Goal: Task Accomplishment & Management: Use online tool/utility

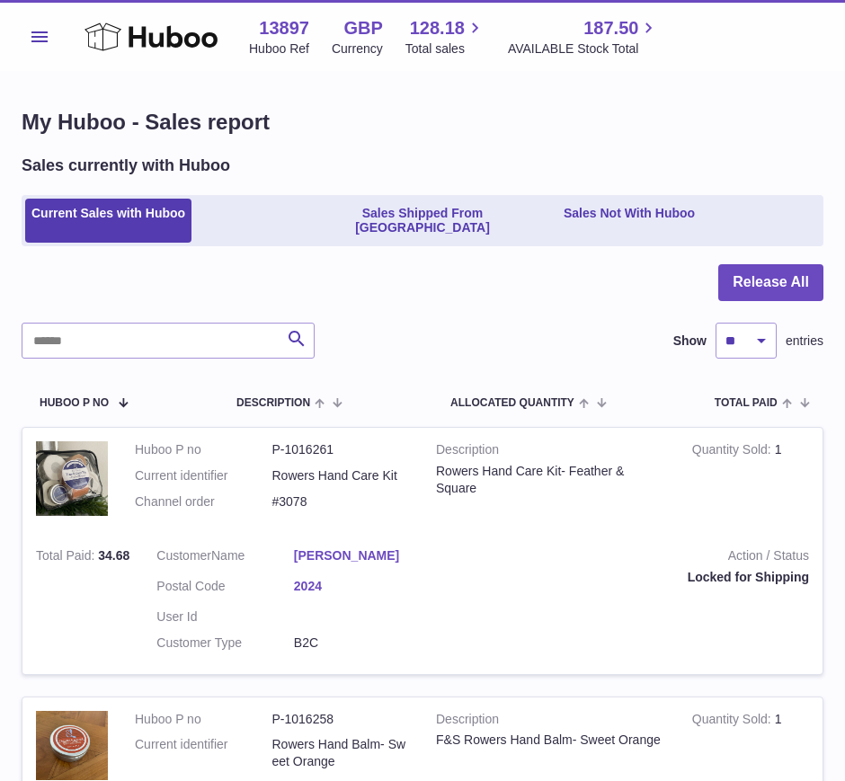
click at [28, 39] on button "Menu" at bounding box center [40, 37] width 36 height 36
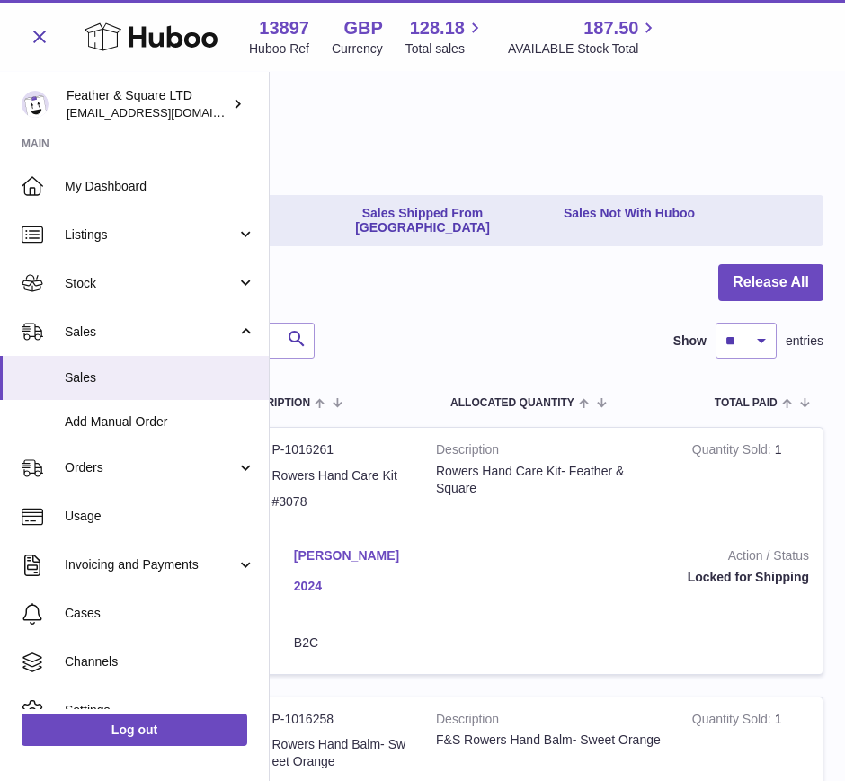
click at [116, 331] on span "Sales" at bounding box center [151, 332] width 172 height 17
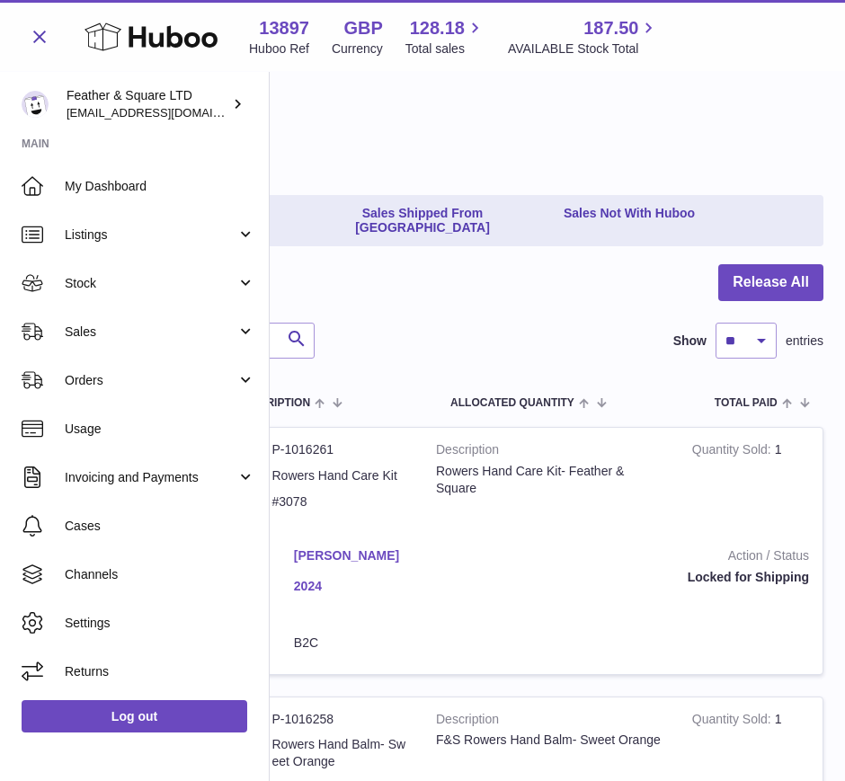
click at [116, 331] on span "Sales" at bounding box center [151, 332] width 172 height 17
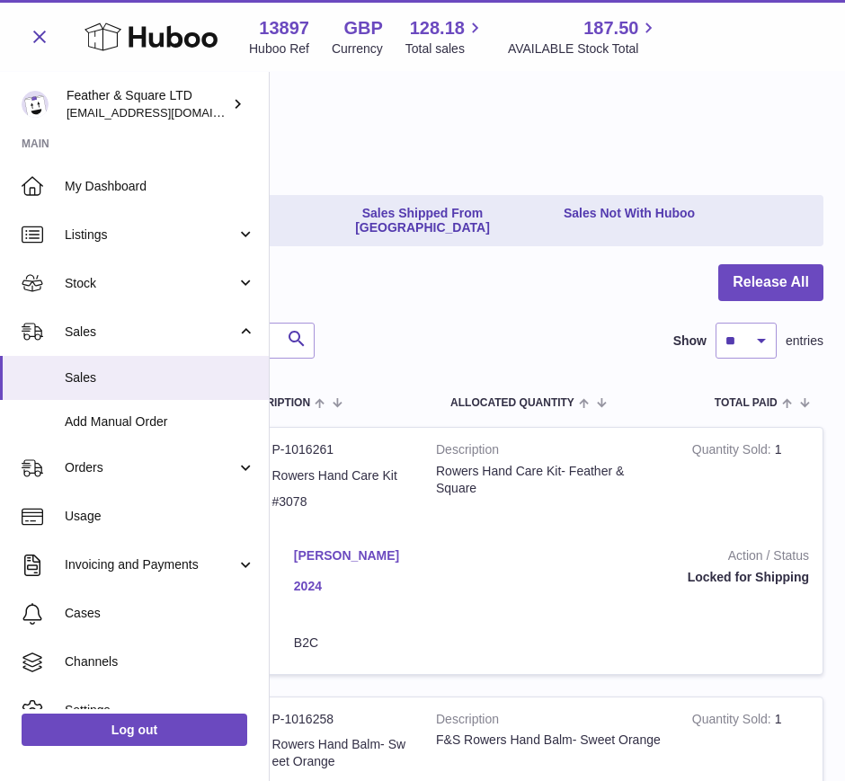
click at [129, 386] on span "Sales" at bounding box center [160, 377] width 191 height 17
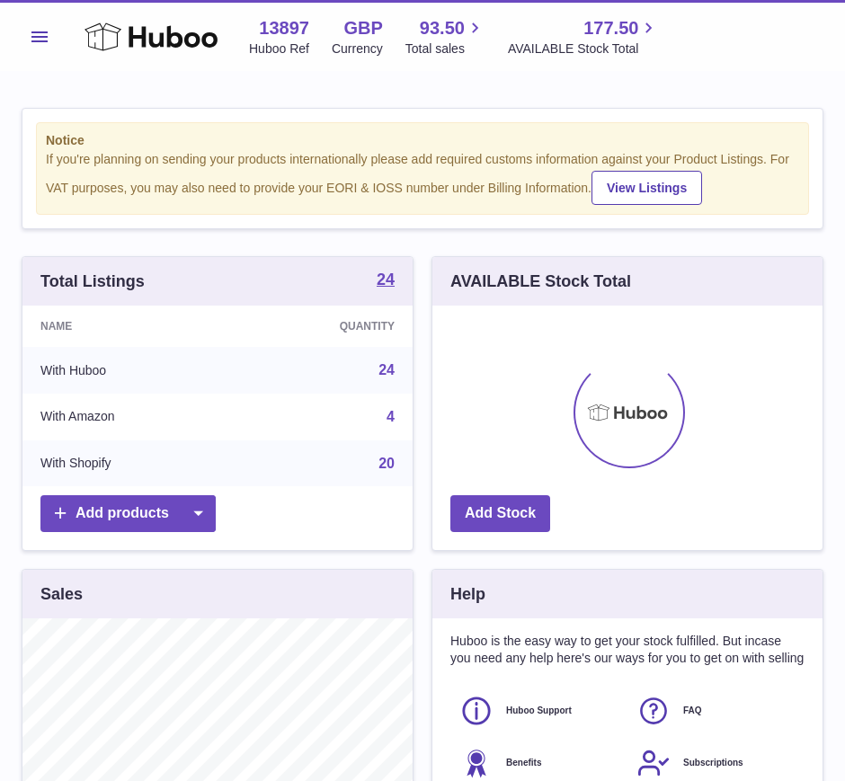
scroll to position [280, 390]
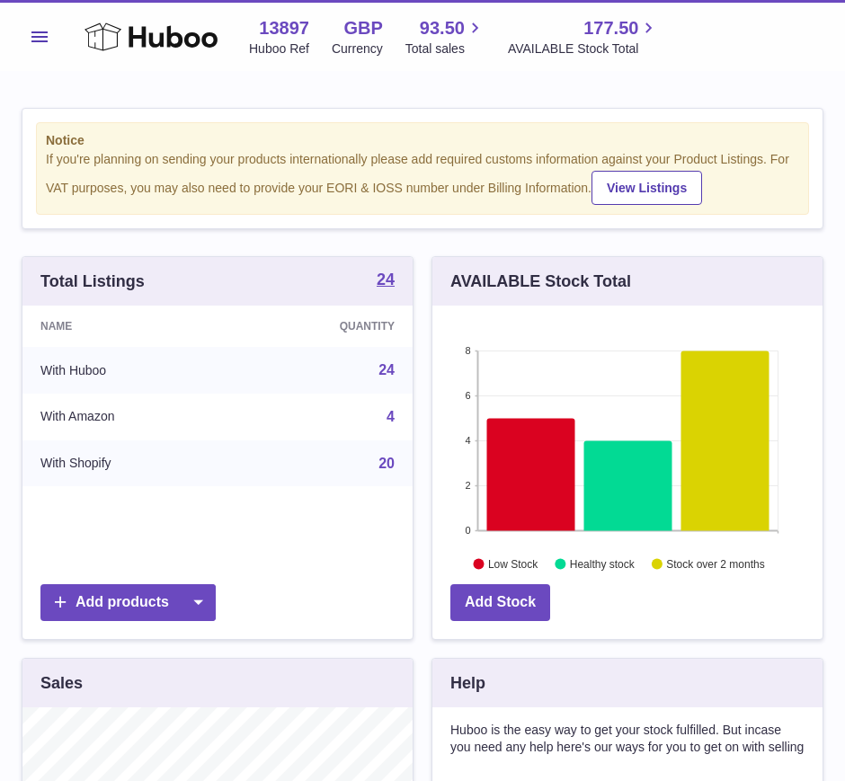
click at [27, 34] on button "Menu" at bounding box center [40, 37] width 36 height 36
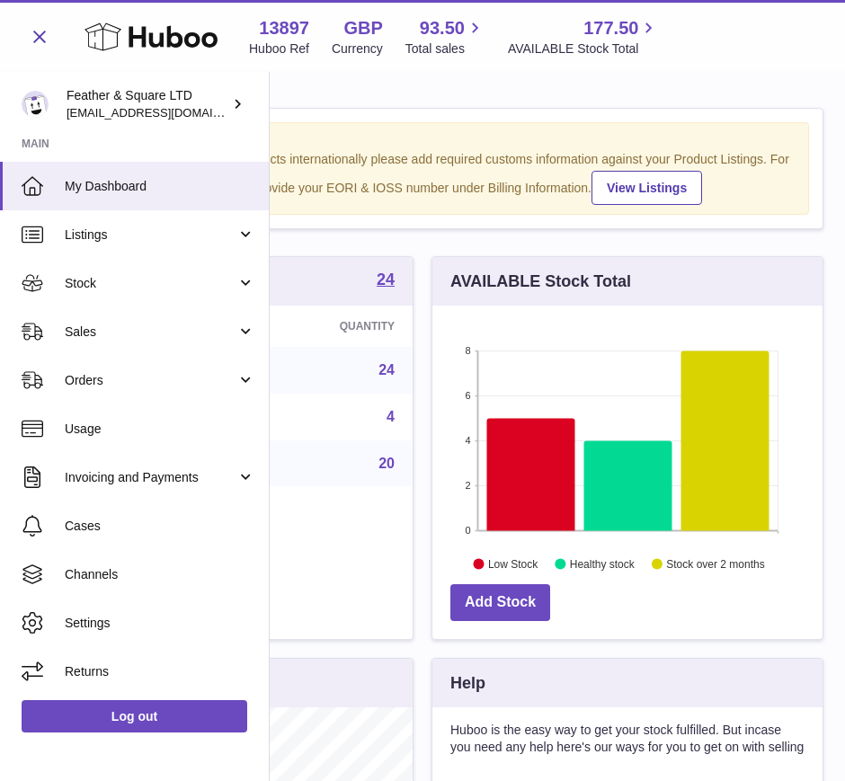
click at [91, 324] on span "Sales" at bounding box center [151, 332] width 172 height 17
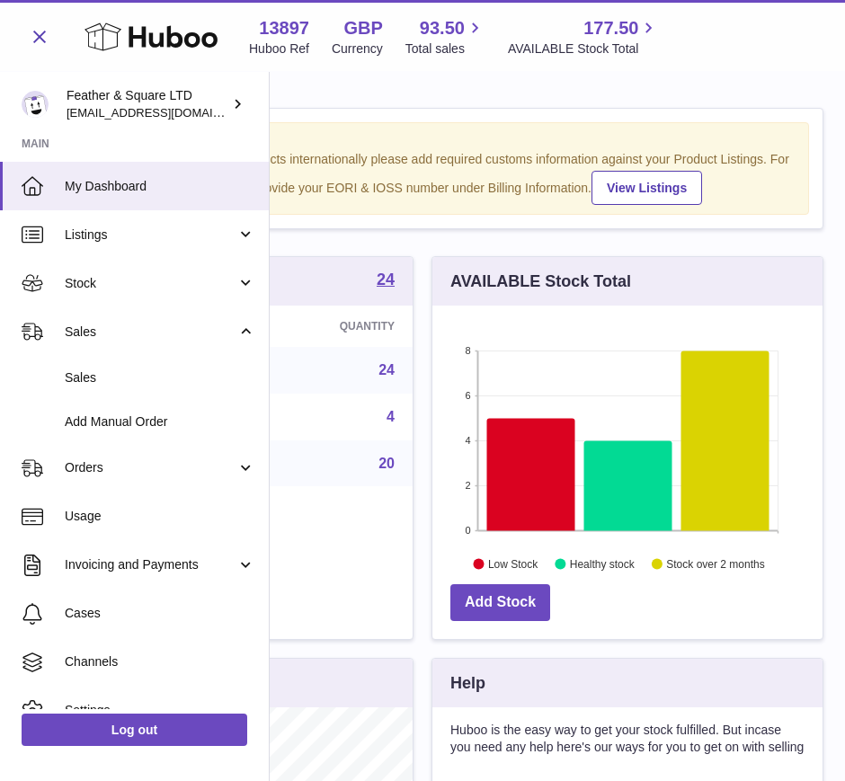
click at [93, 371] on span "Sales" at bounding box center [160, 377] width 191 height 17
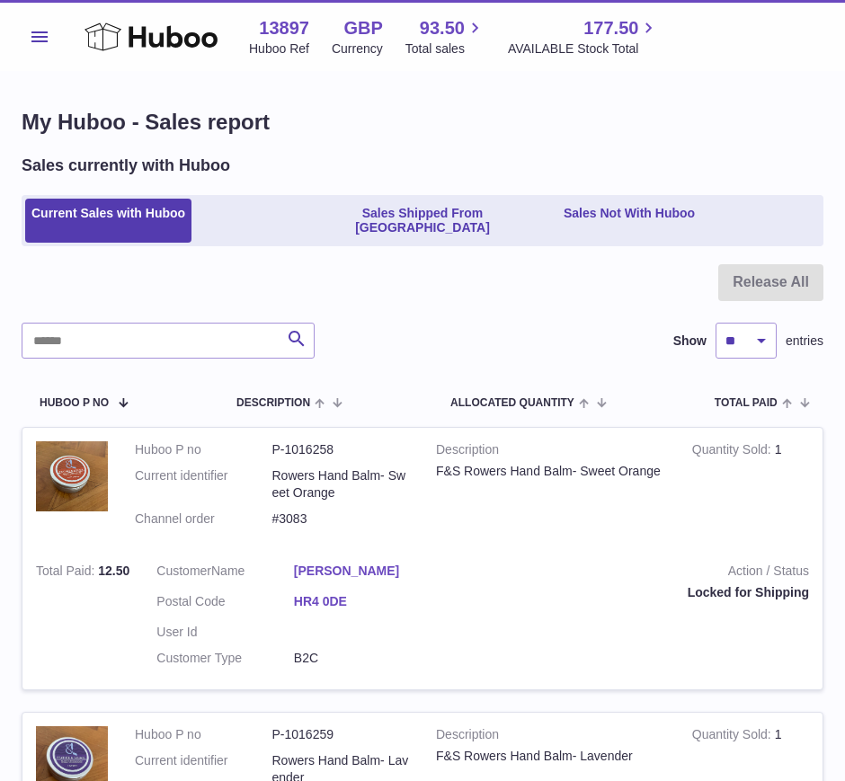
click at [36, 38] on span "Menu" at bounding box center [39, 36] width 16 height 11
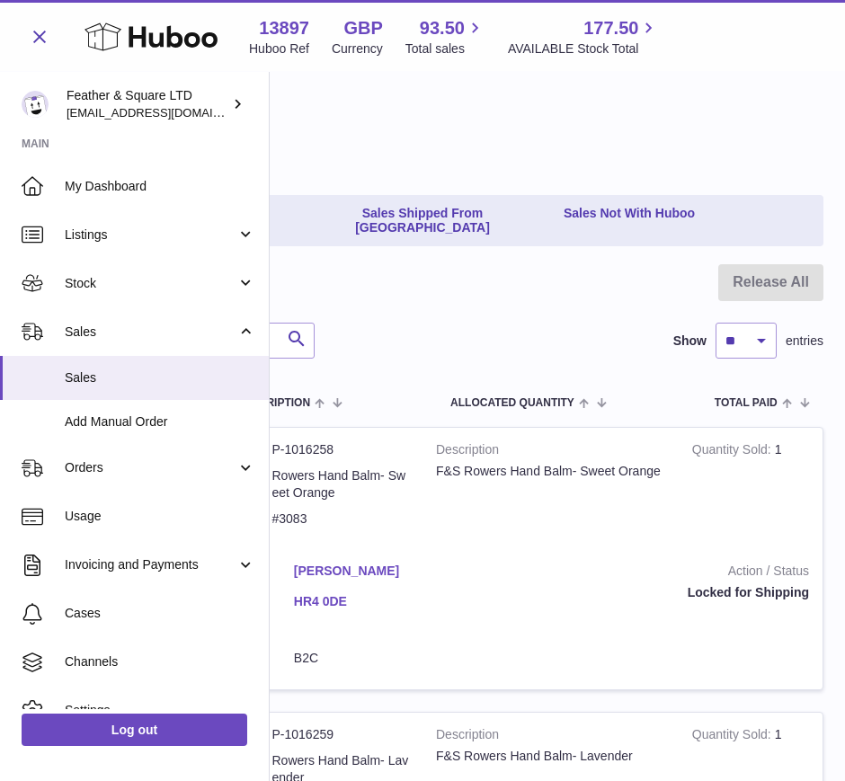
click at [414, 323] on div "Search Show ** ** ** *** entries" at bounding box center [423, 341] width 802 height 36
click at [396, 224] on link "Sales Shipped From Huboo" at bounding box center [422, 221] width 262 height 45
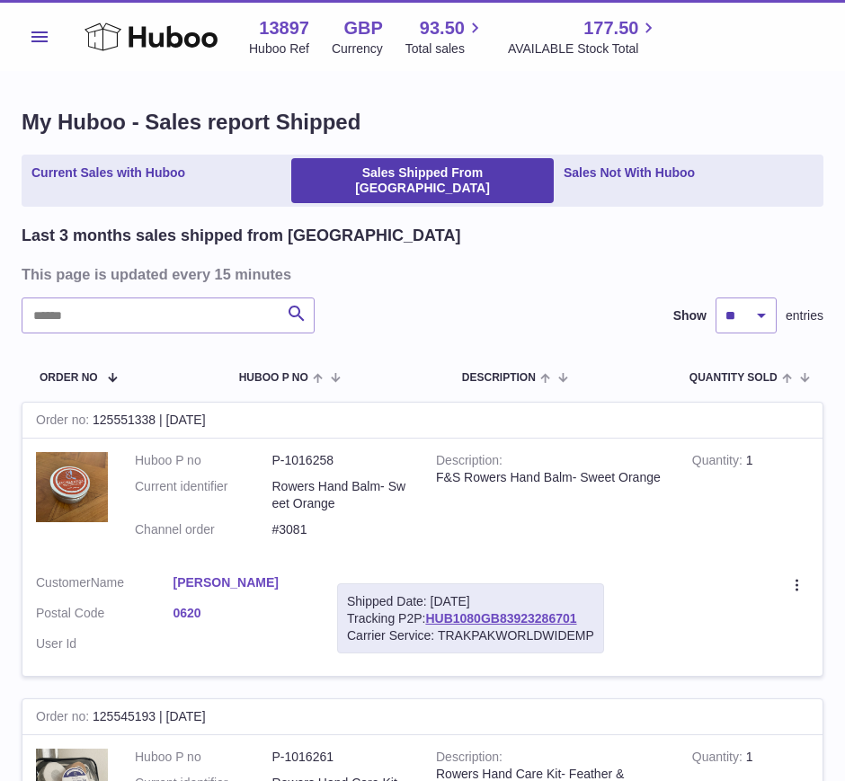
click at [647, 181] on link "Sales Not With Huboo" at bounding box center [629, 180] width 144 height 45
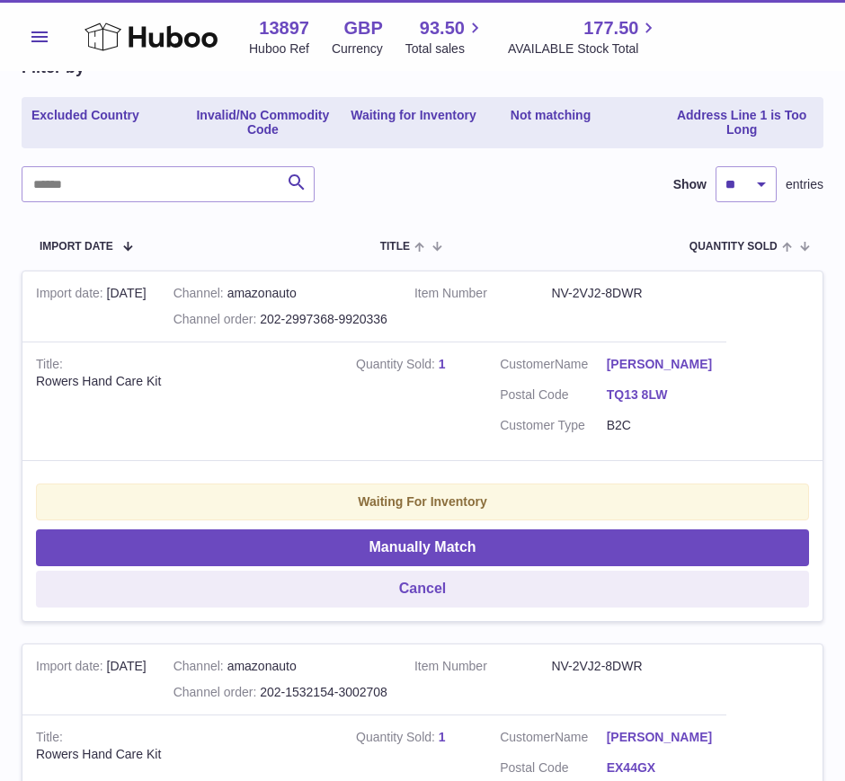
scroll to position [209, 0]
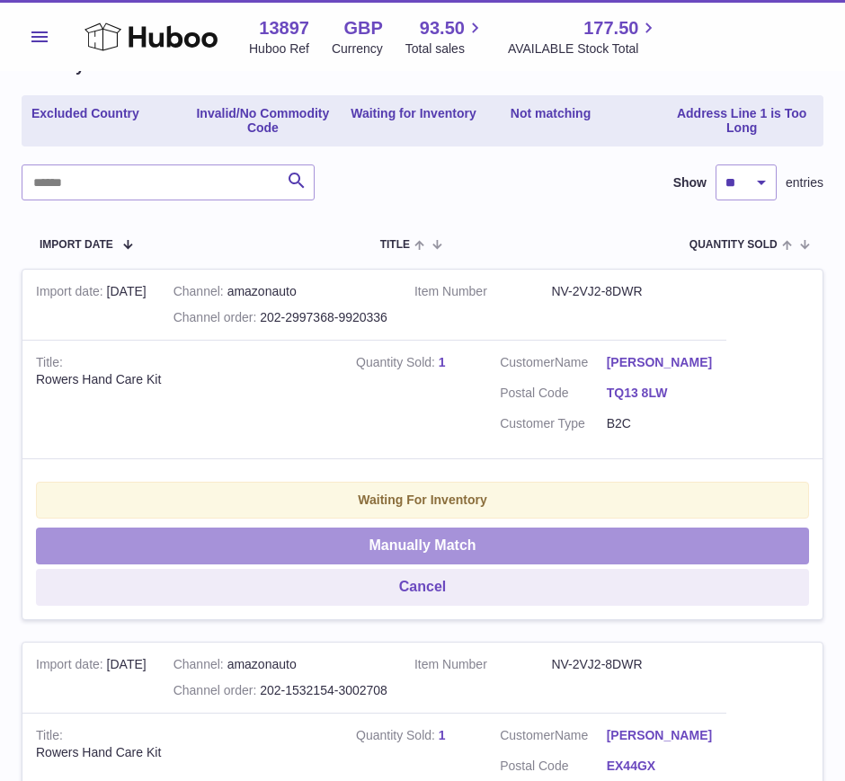
click at [306, 529] on button "Manually Match" at bounding box center [422, 546] width 773 height 37
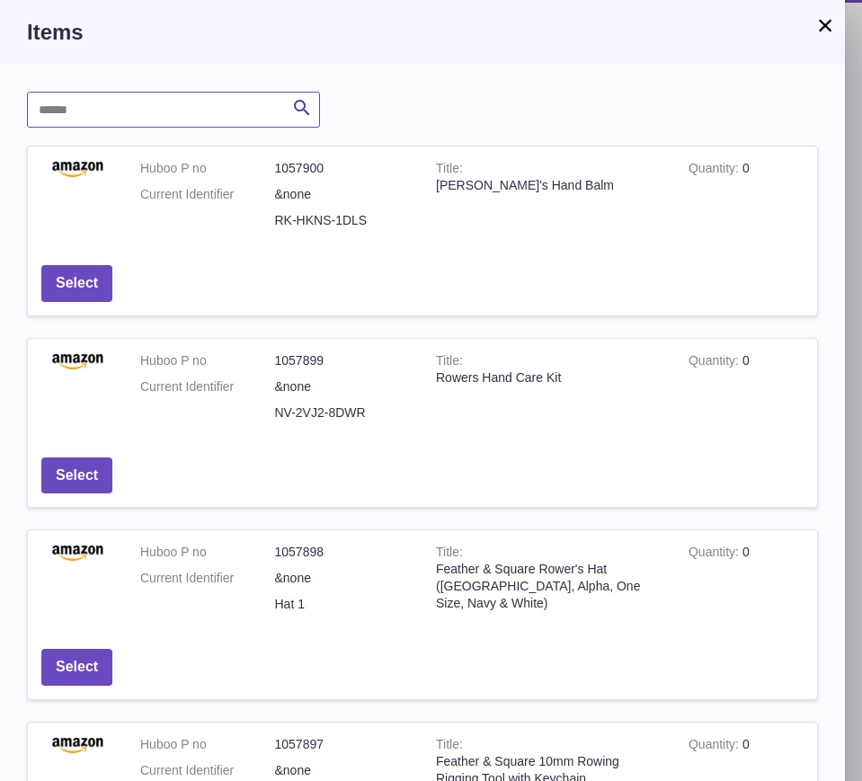
click at [78, 111] on input "text" at bounding box center [173, 110] width 293 height 36
type input "**********"
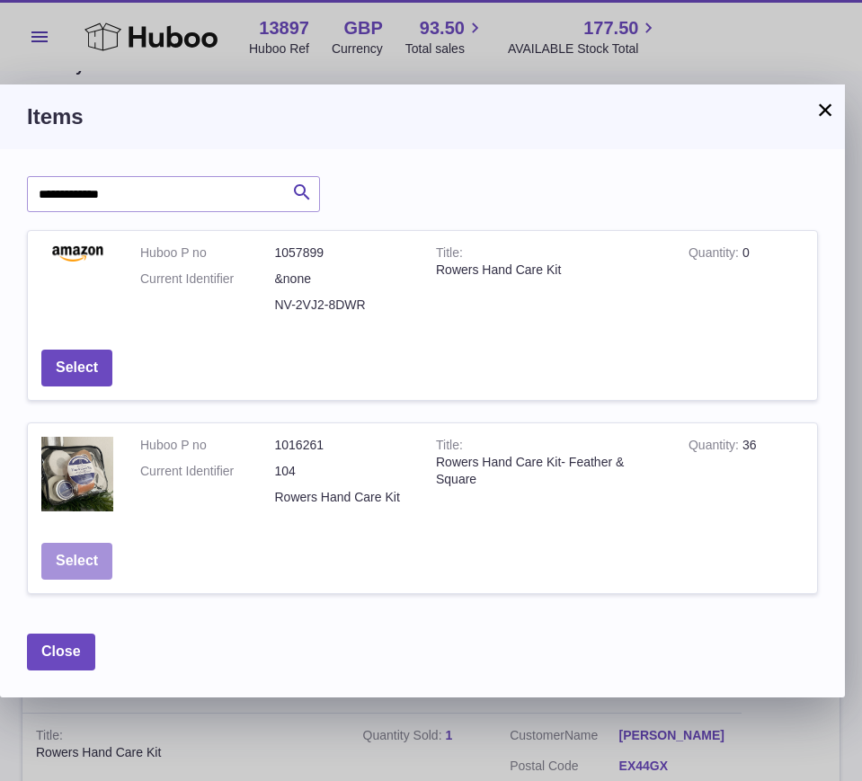
click at [72, 556] on button "Select" at bounding box center [76, 561] width 71 height 37
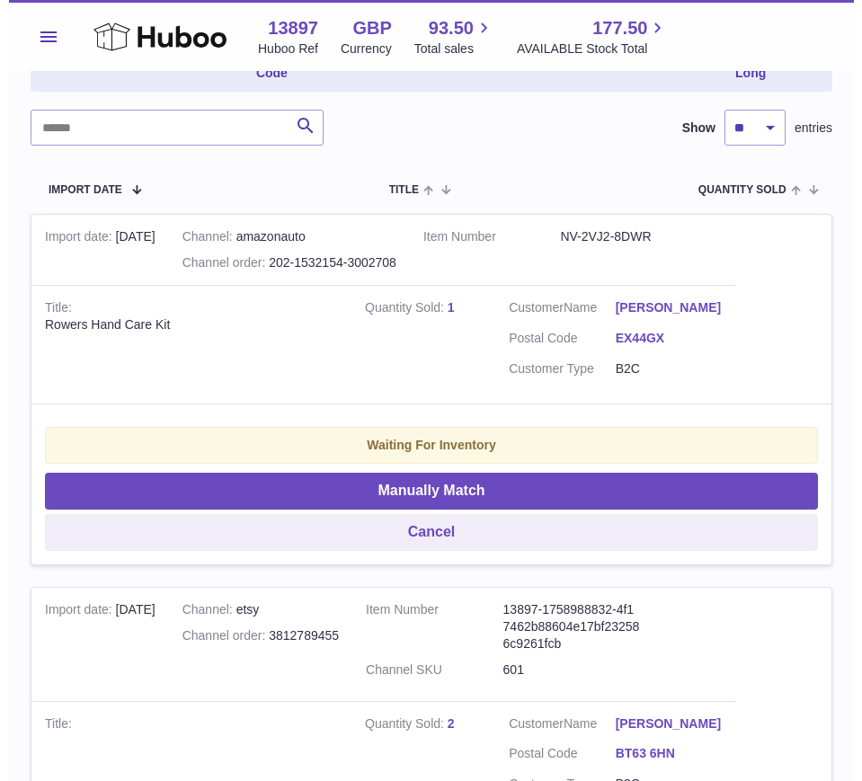
scroll to position [265, 0]
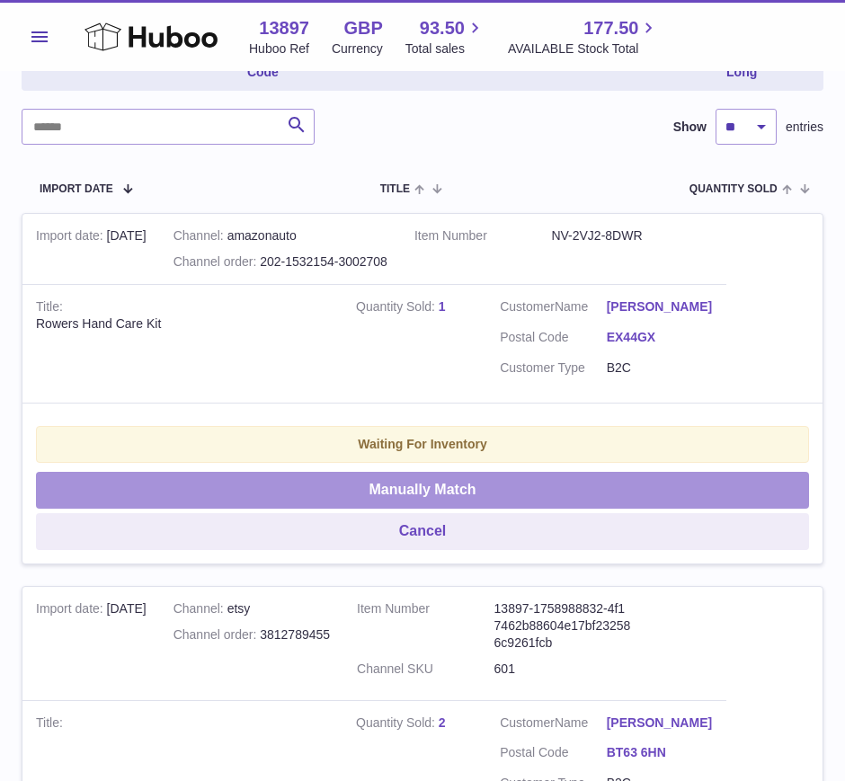
click at [432, 472] on button "Manually Match" at bounding box center [422, 490] width 773 height 37
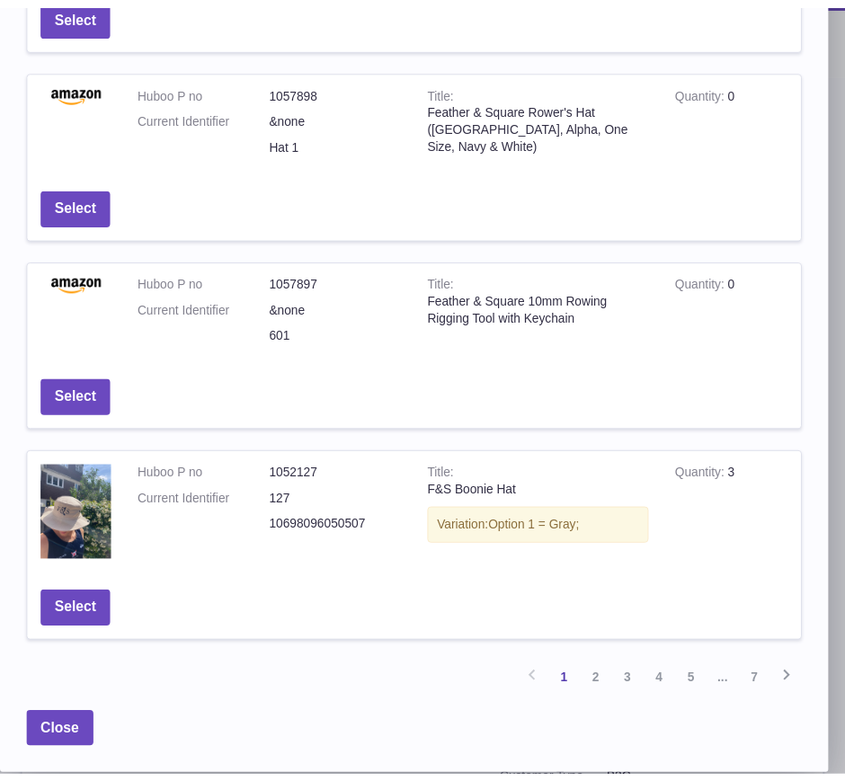
scroll to position [0, 0]
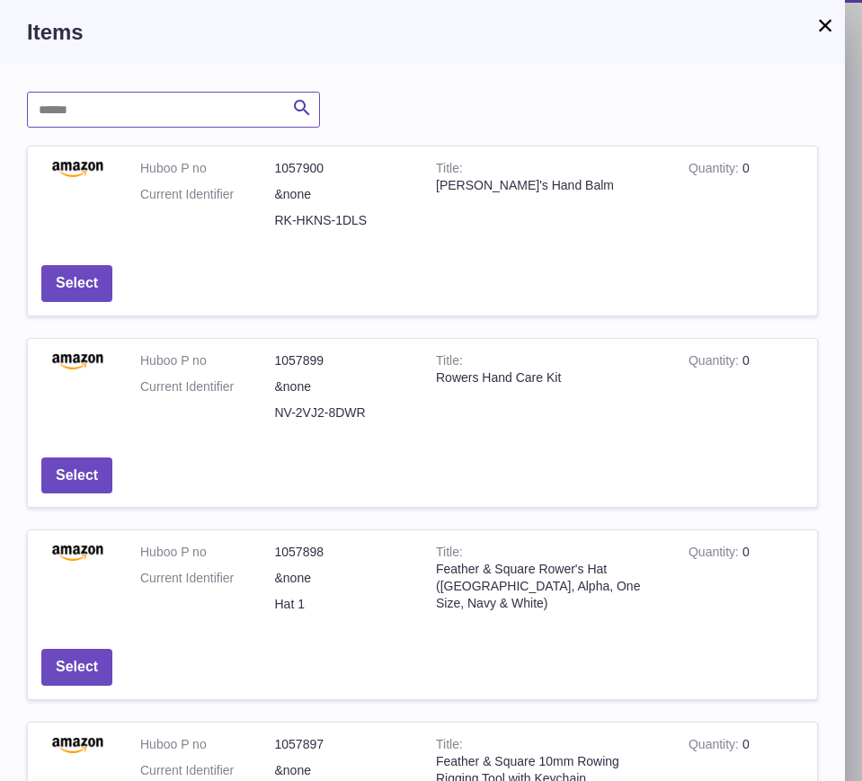
click at [88, 102] on input "text" at bounding box center [173, 110] width 293 height 36
type input "**********"
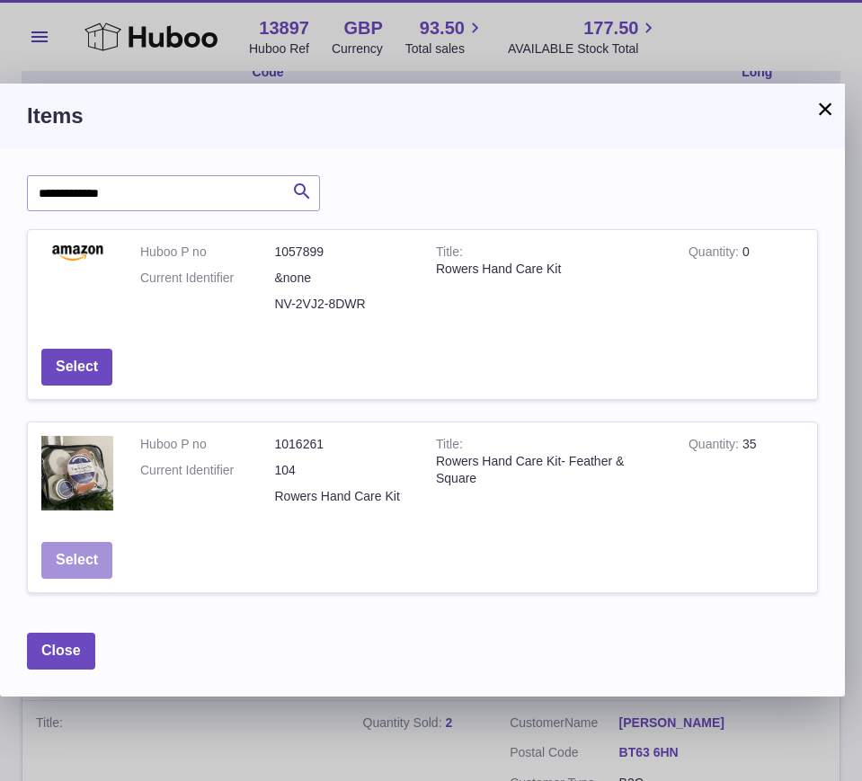
click at [95, 559] on button "Select" at bounding box center [76, 560] width 71 height 37
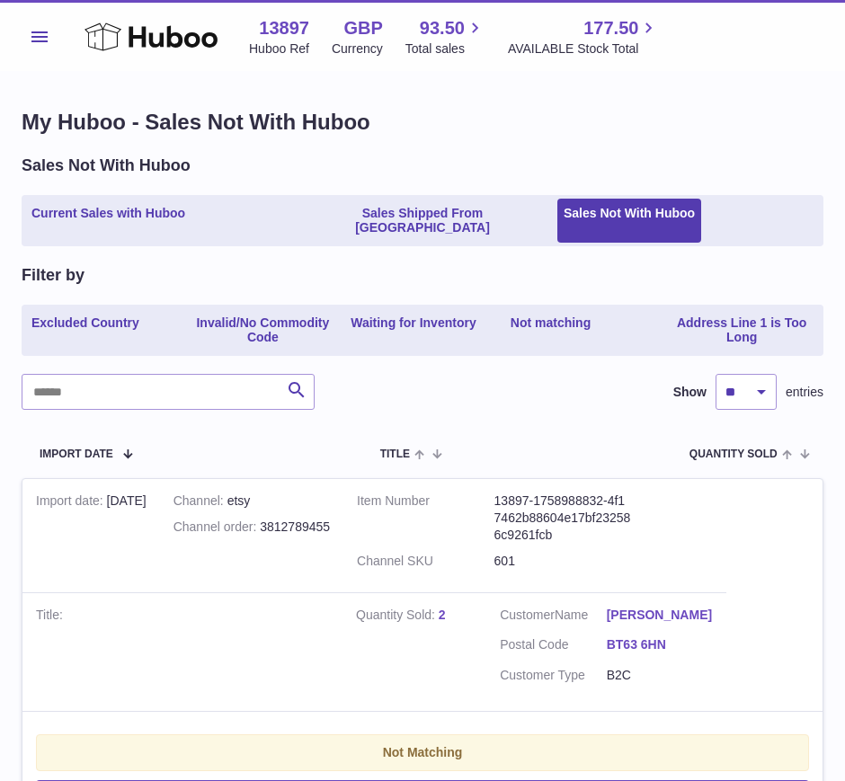
click at [18, 30] on div "Menu Huboo 13897 Huboo Ref GBP Currency 93.50 Total sales 177.50 AVAILABLE Stoc…" at bounding box center [422, 35] width 845 height 71
click at [97, 211] on link "Current Sales with Huboo" at bounding box center [108, 221] width 166 height 45
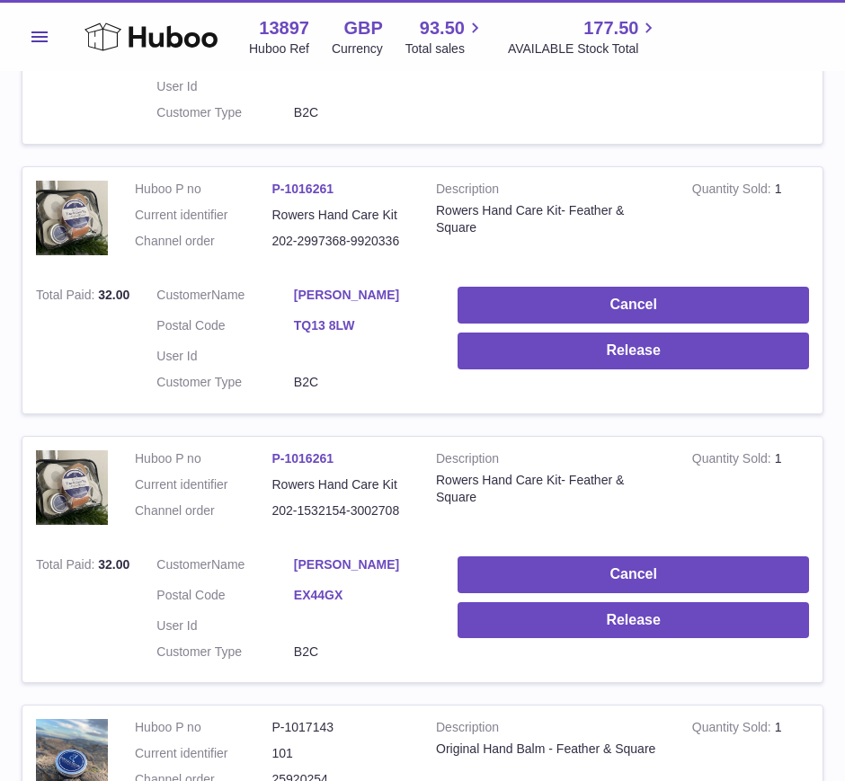
scroll to position [832, 0]
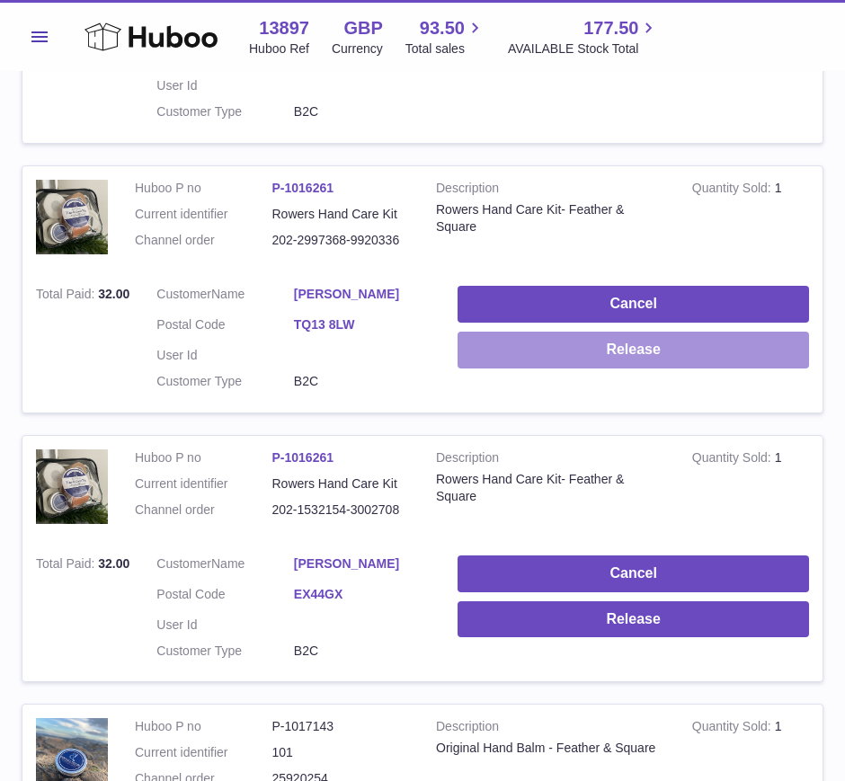
click at [601, 336] on button "Release" at bounding box center [633, 350] width 351 height 37
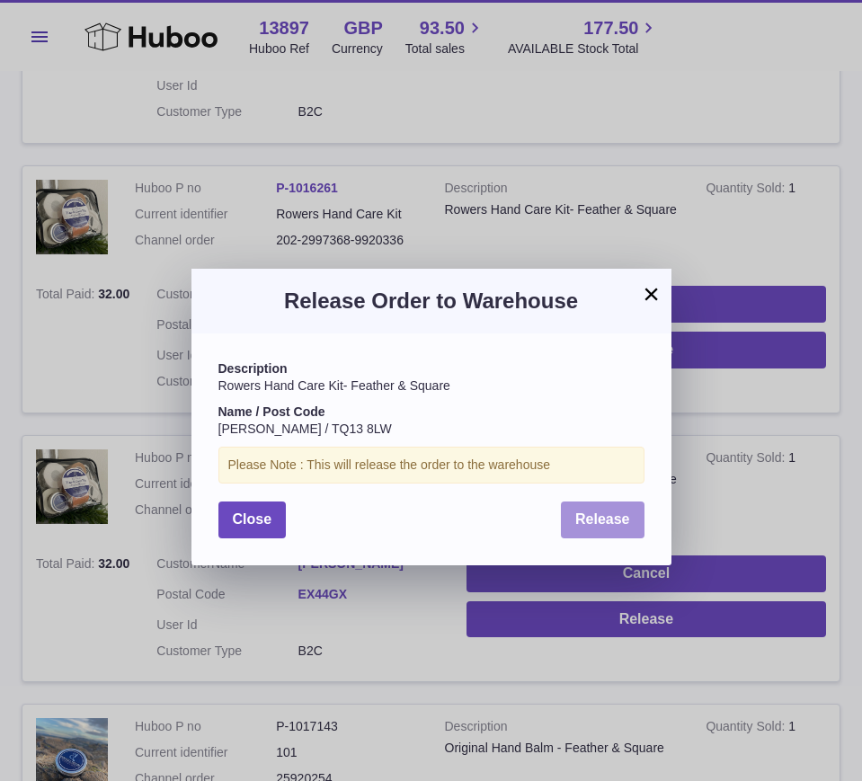
click at [589, 516] on span "Release" at bounding box center [602, 519] width 55 height 15
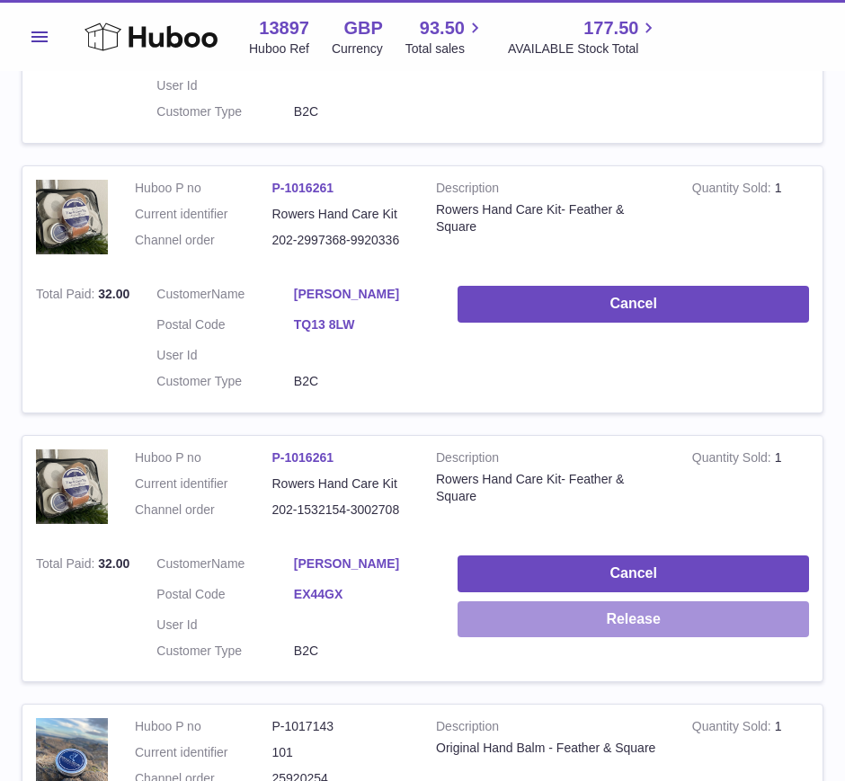
click at [576, 612] on button "Release" at bounding box center [633, 619] width 351 height 37
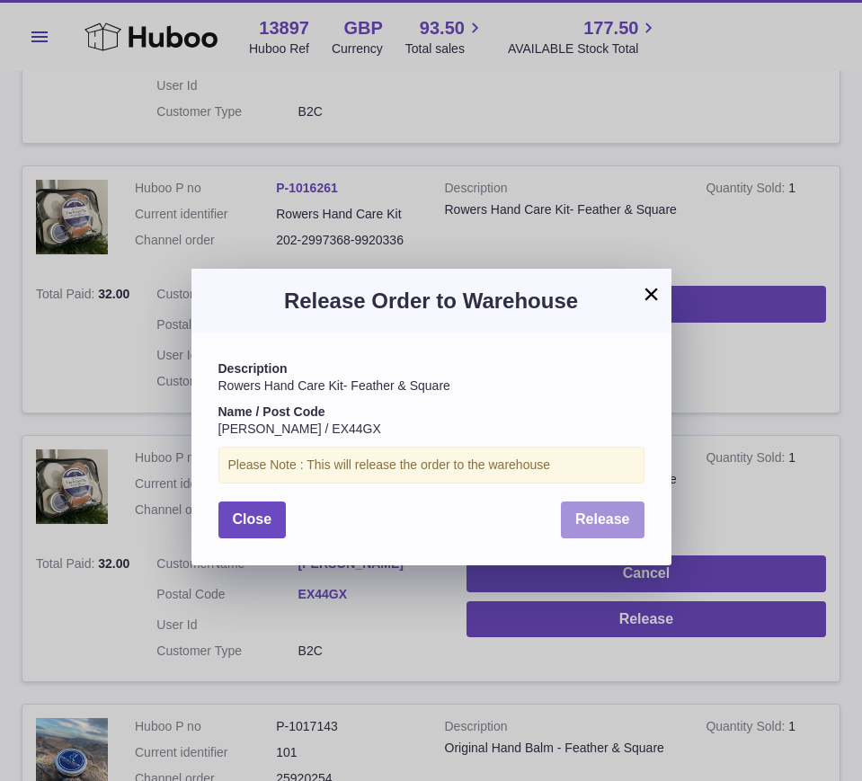
click at [602, 518] on span "Release" at bounding box center [602, 519] width 55 height 15
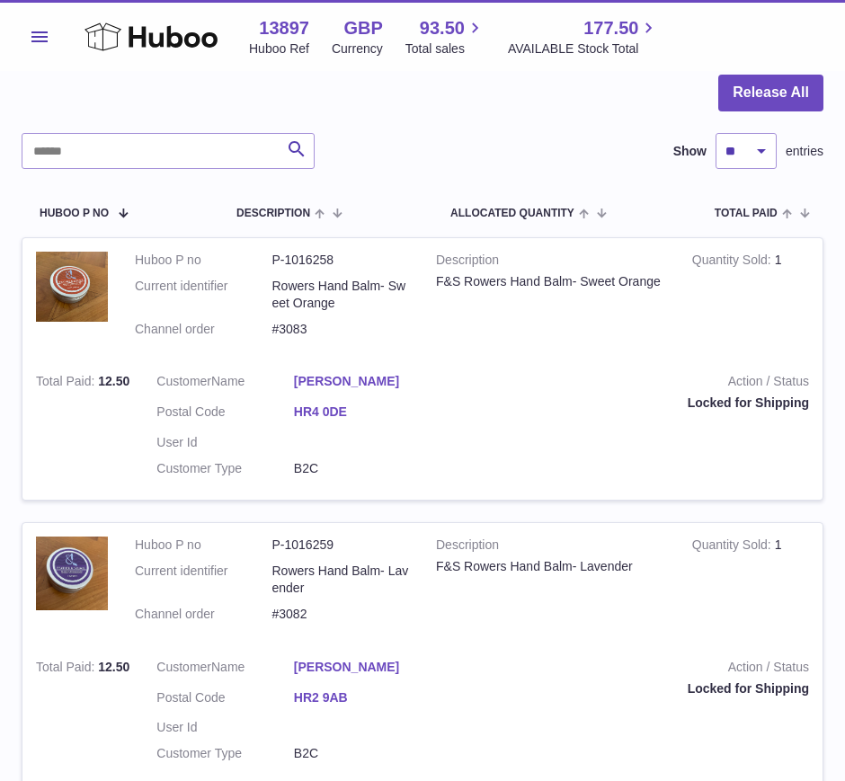
scroll to position [0, 0]
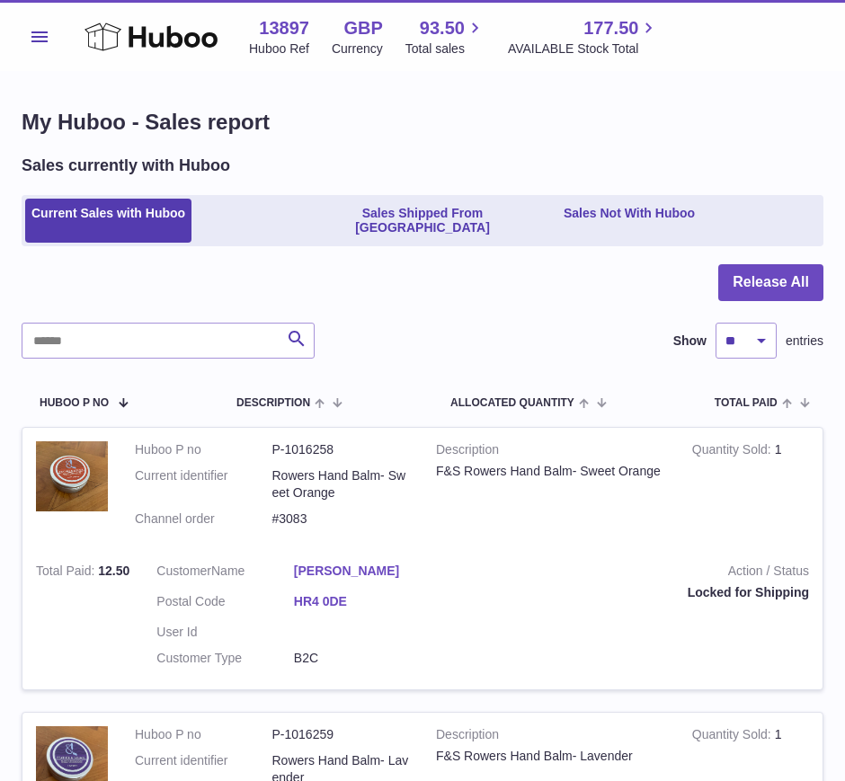
click at [335, 199] on li "Sales Shipped From [GEOGRAPHIC_DATA]" at bounding box center [422, 221] width 262 height 45
click at [337, 215] on link "Sales Shipped From [GEOGRAPHIC_DATA]" at bounding box center [422, 221] width 262 height 45
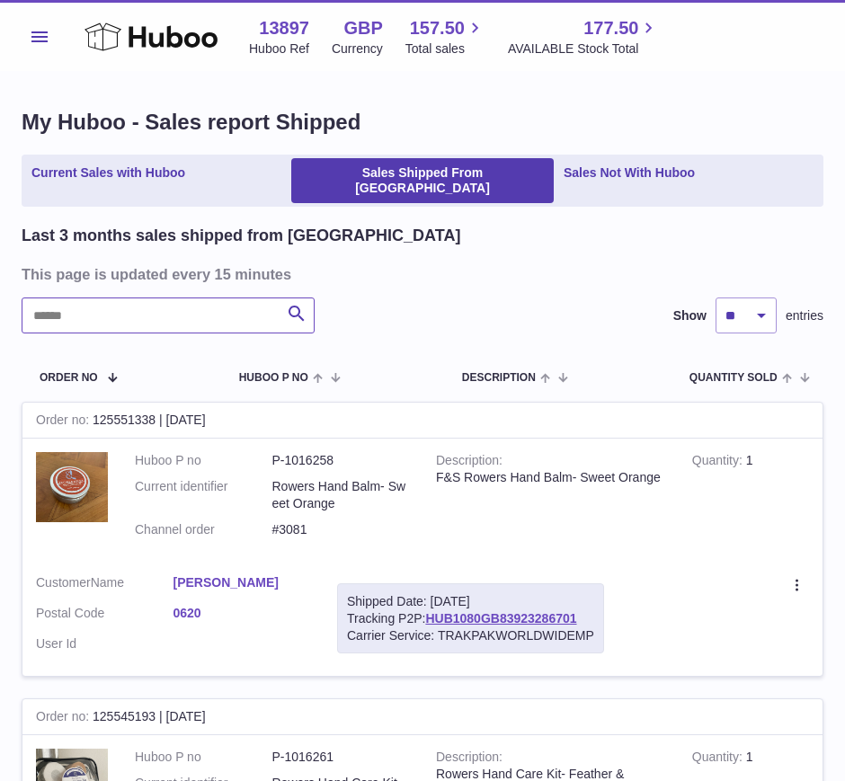
click at [142, 316] on input "text" at bounding box center [168, 316] width 293 height 36
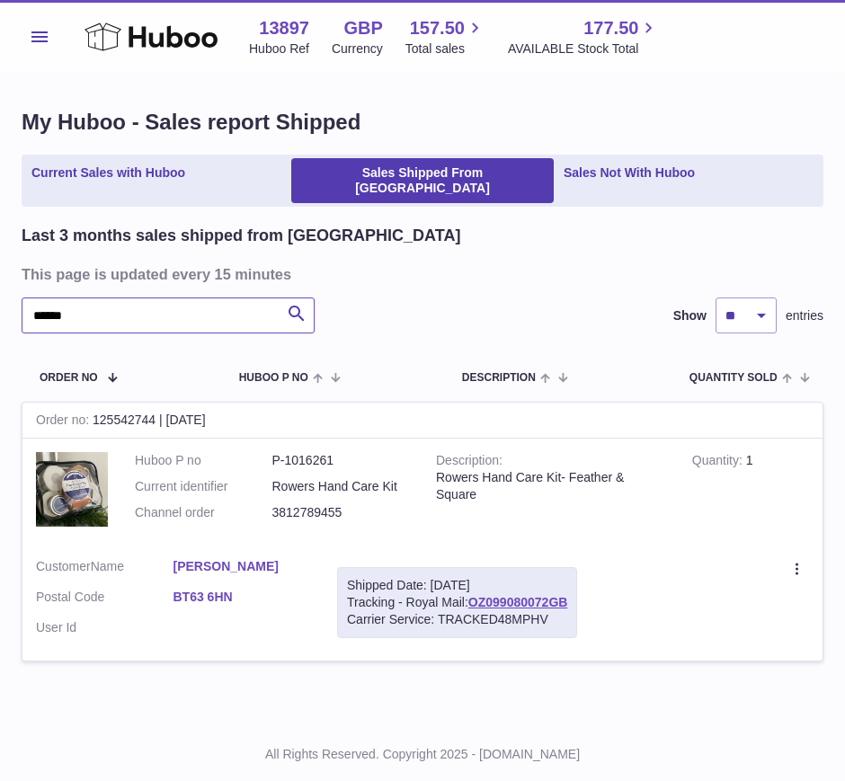
type input "******"
click at [586, 181] on link "Sales Not With Huboo" at bounding box center [629, 180] width 144 height 45
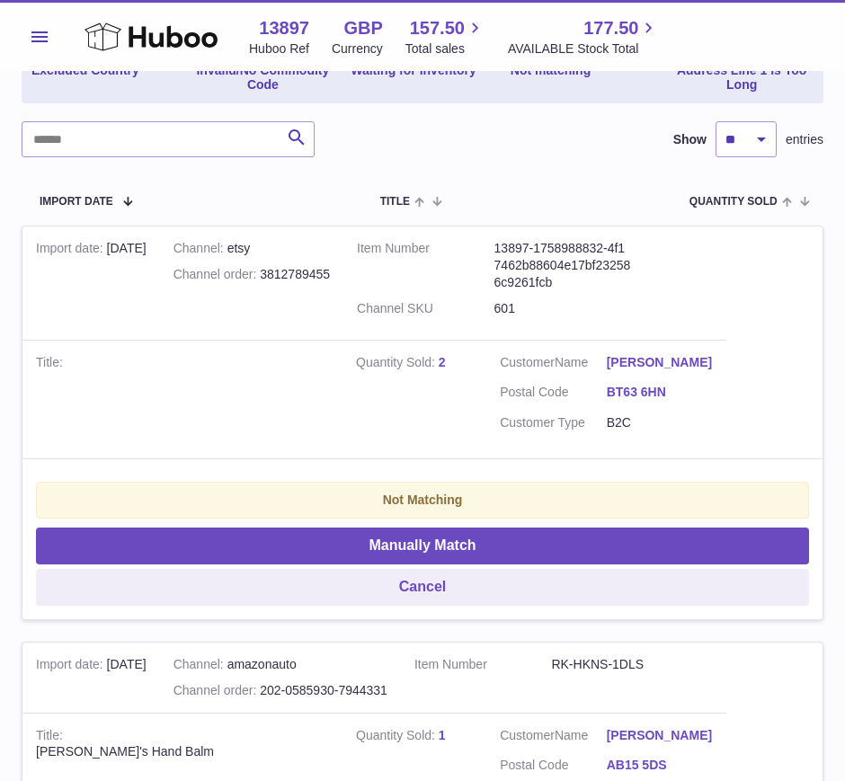
scroll to position [262, 0]
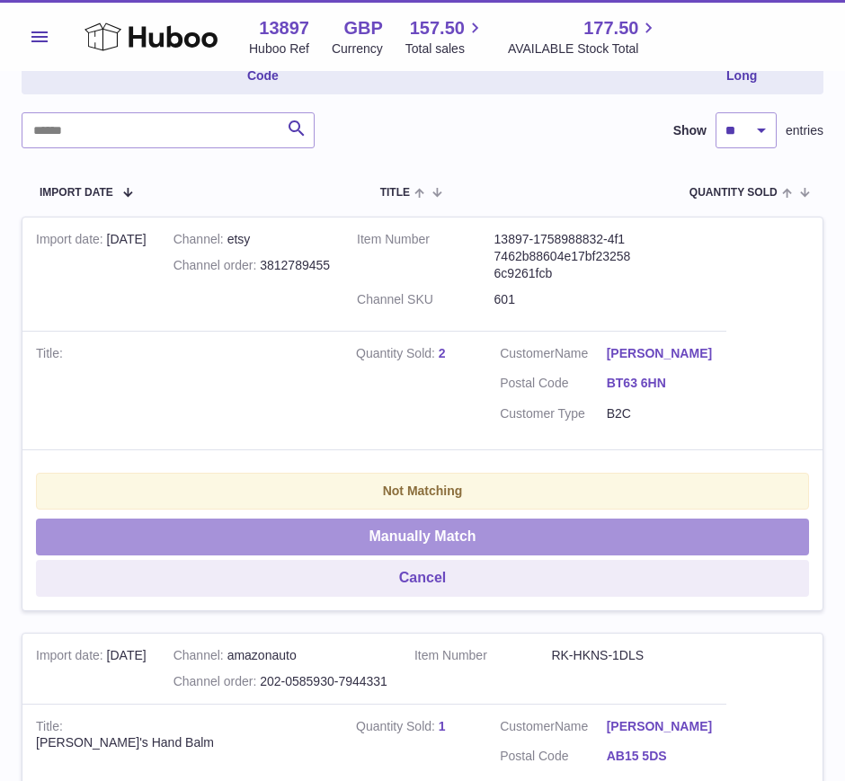
click at [480, 523] on button "Manually Match" at bounding box center [422, 537] width 773 height 37
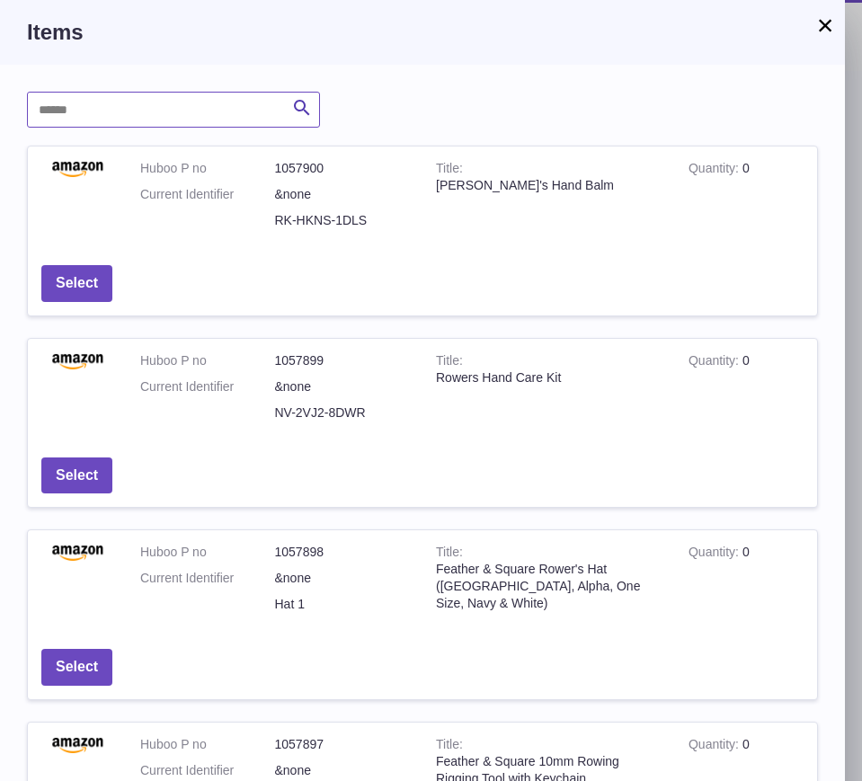
click at [93, 107] on input "text" at bounding box center [173, 110] width 293 height 36
type input "**********"
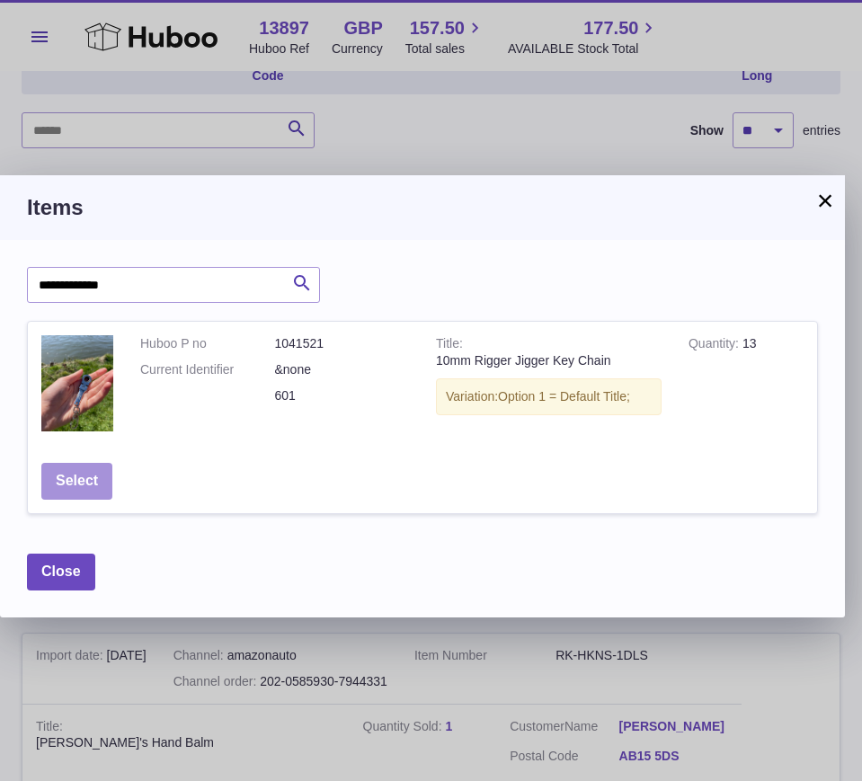
click at [91, 476] on button "Select" at bounding box center [76, 481] width 71 height 37
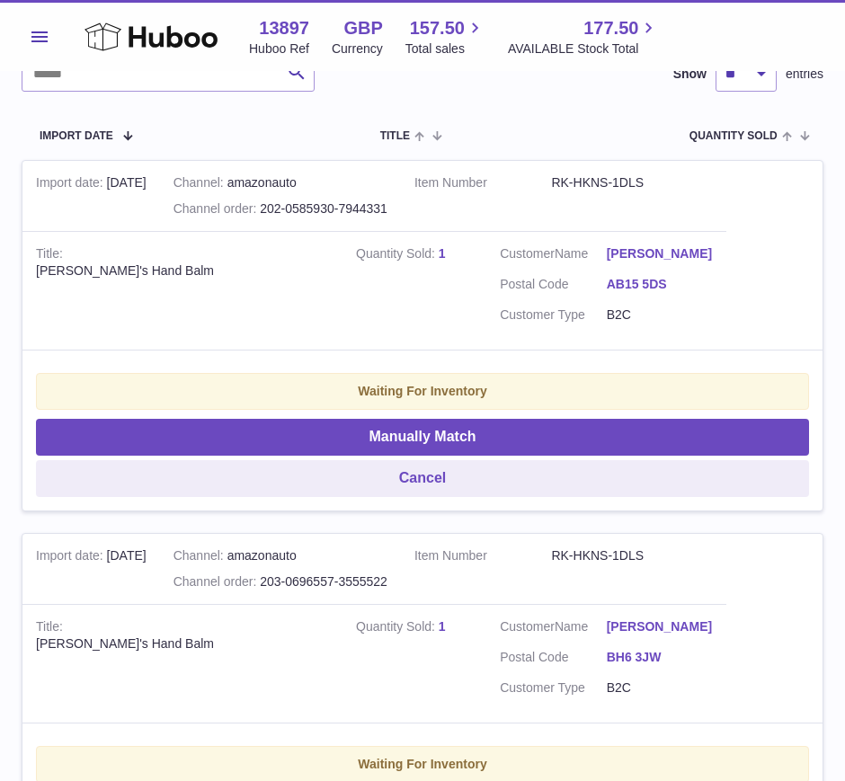
scroll to position [319, 0]
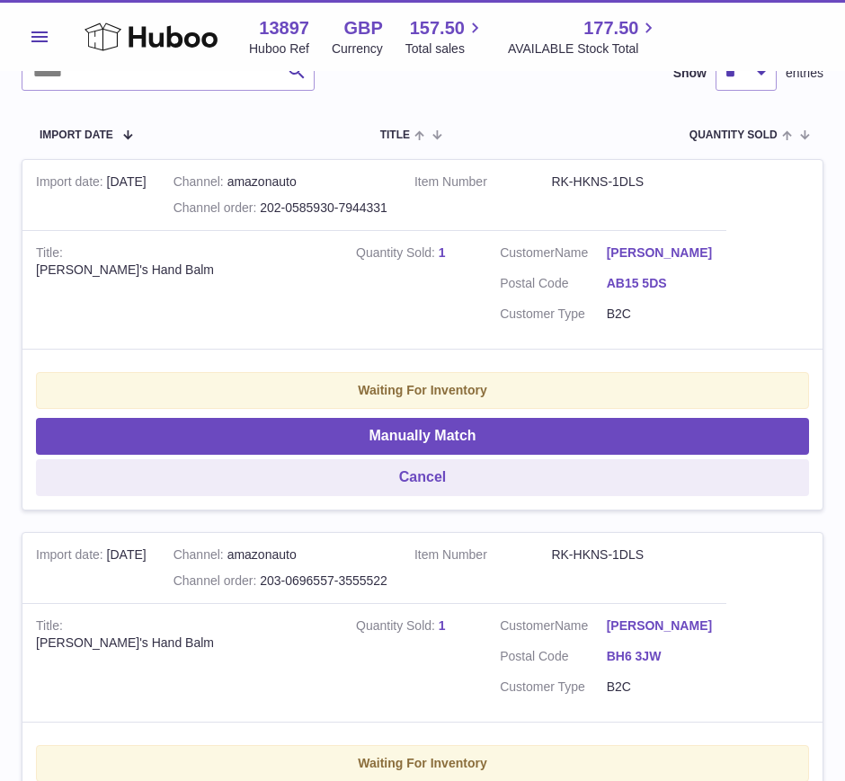
click at [37, 33] on span "Menu" at bounding box center [39, 36] width 16 height 11
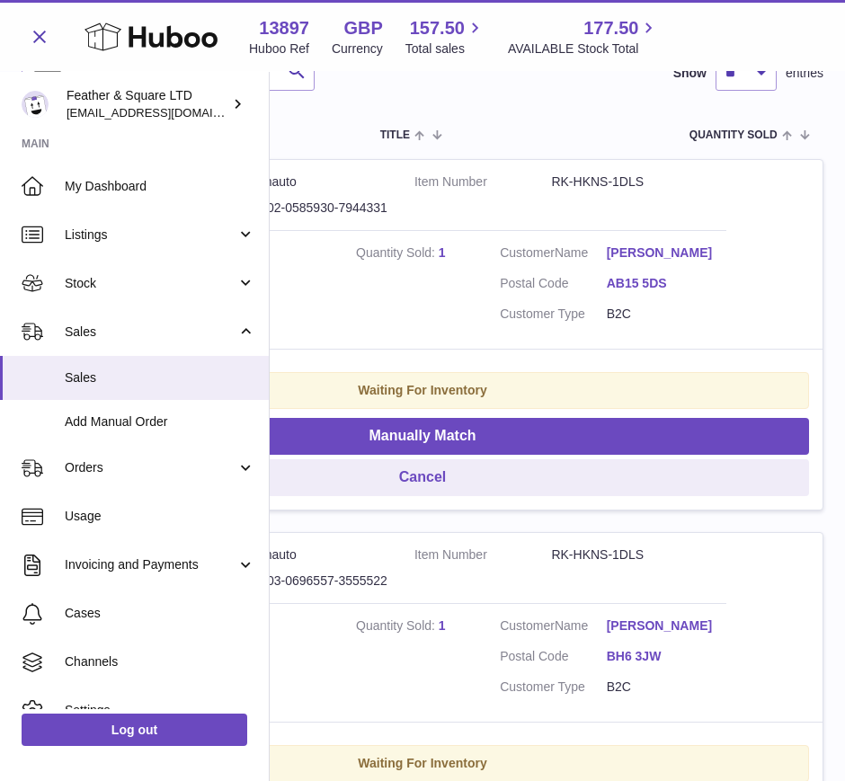
click at [116, 336] on span "Sales" at bounding box center [151, 332] width 172 height 17
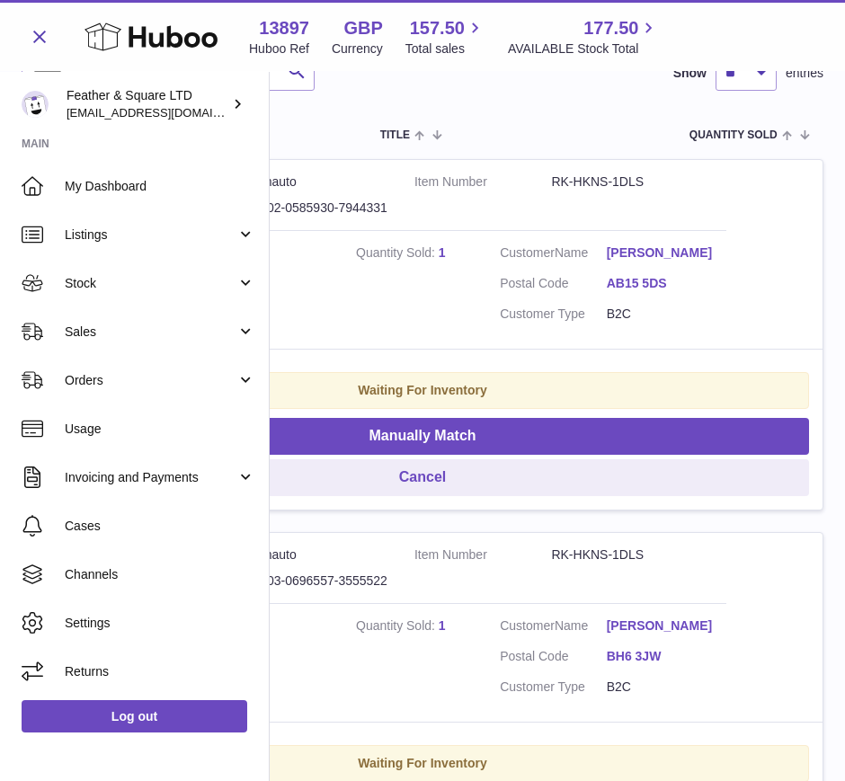
click at [114, 340] on link "Sales" at bounding box center [134, 331] width 269 height 49
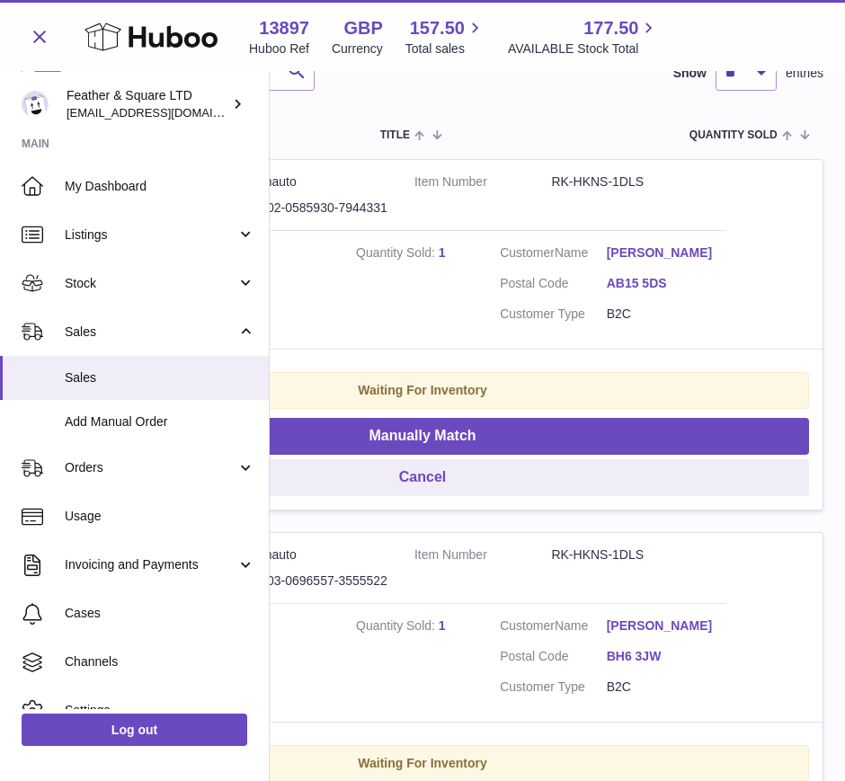
click at [90, 379] on span "Sales" at bounding box center [160, 377] width 191 height 17
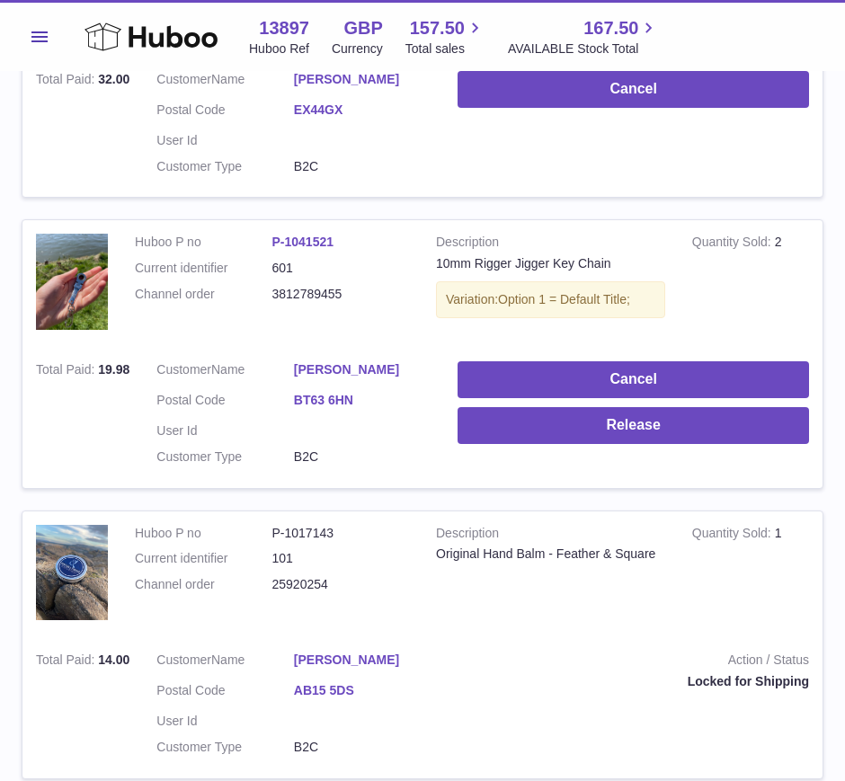
scroll to position [1392, 0]
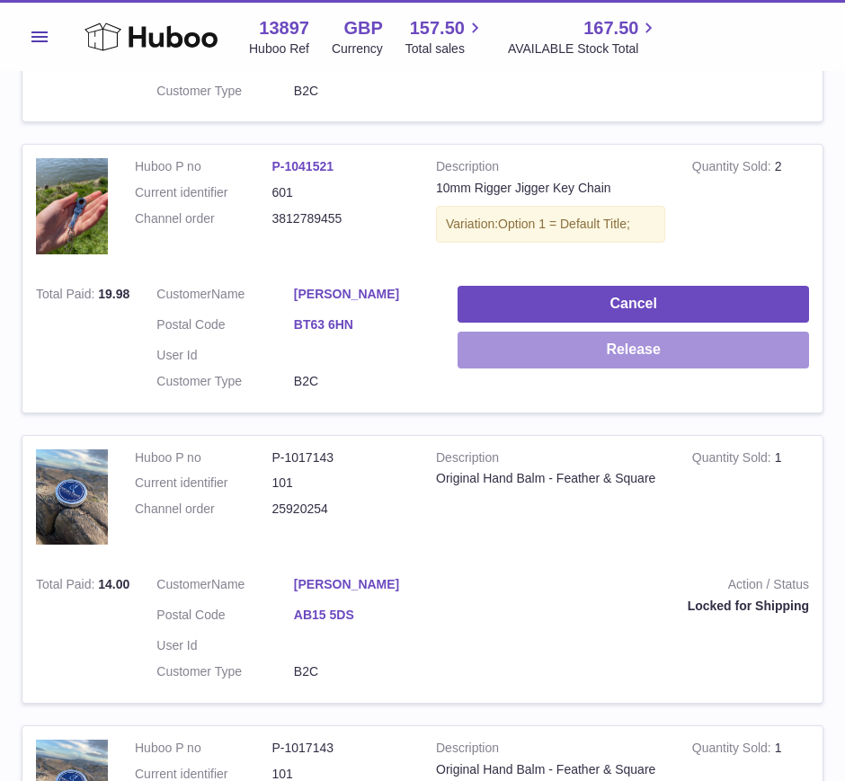
click at [547, 340] on button "Release" at bounding box center [633, 350] width 351 height 37
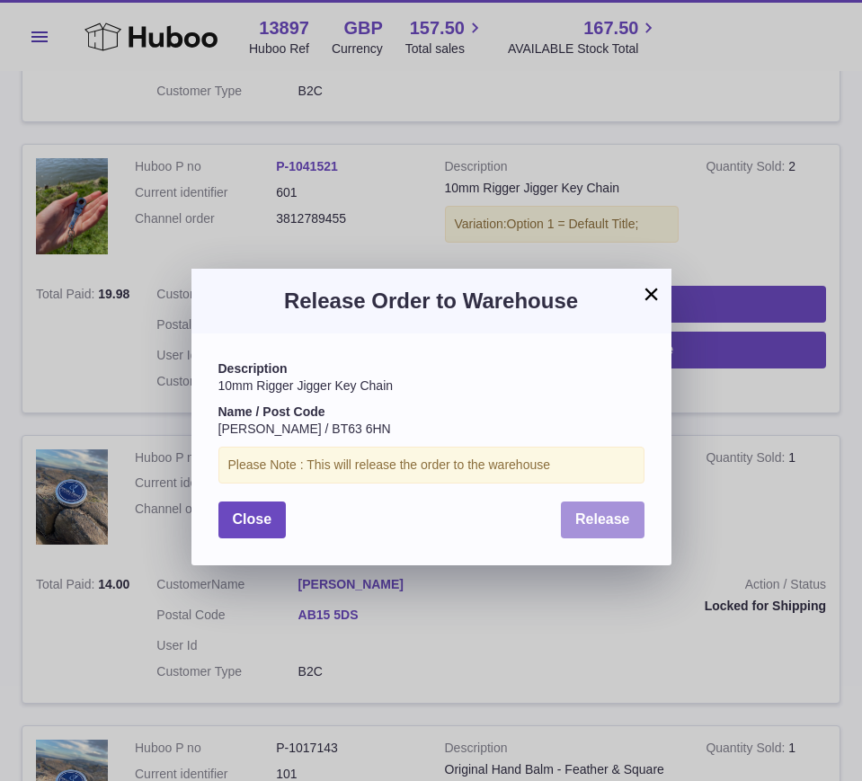
click at [611, 523] on span "Release" at bounding box center [602, 519] width 55 height 15
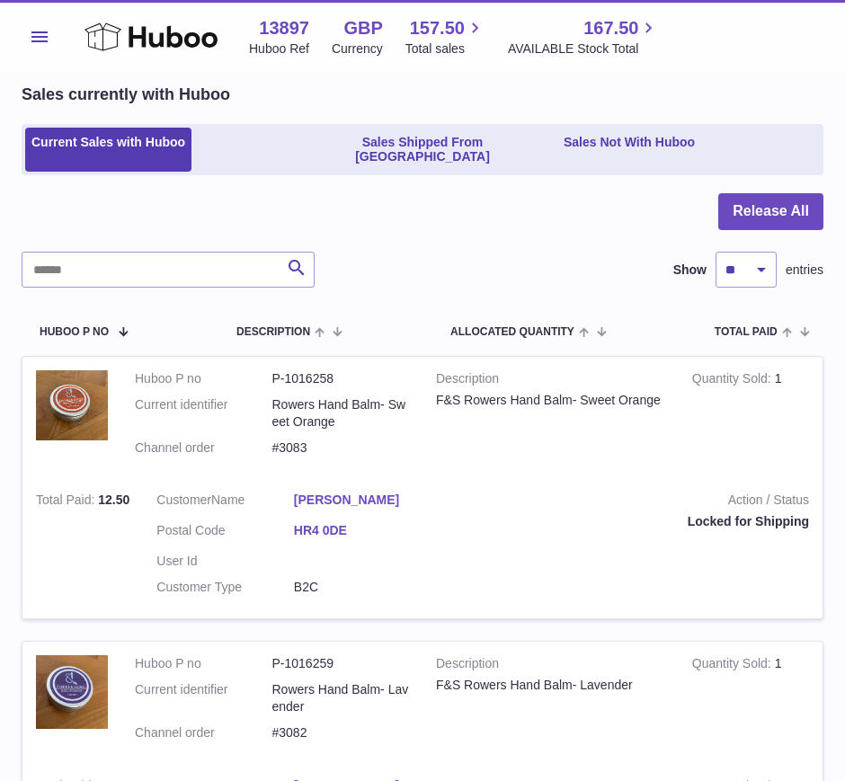
scroll to position [0, 0]
